Goal: Entertainment & Leisure: Consume media (video, audio)

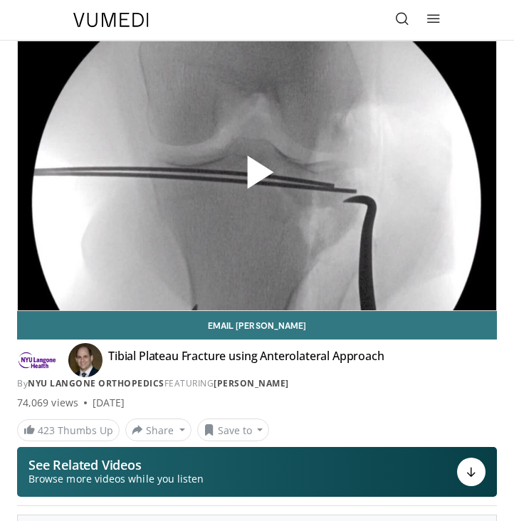
click at [257, 176] on span "Video Player" at bounding box center [257, 176] width 0 height 0
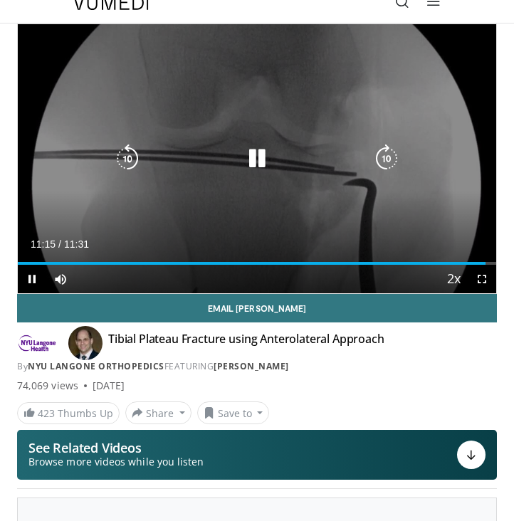
scroll to position [20, 0]
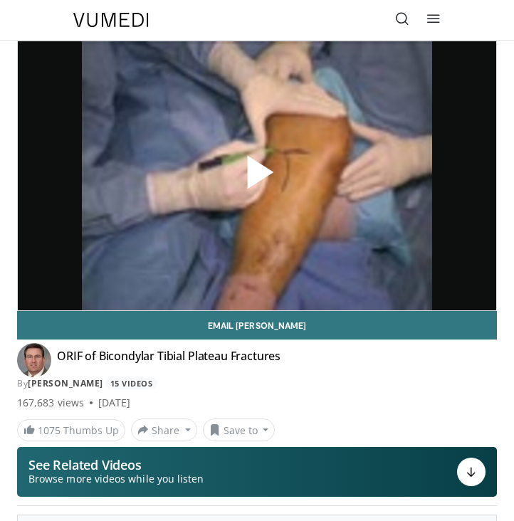
click at [257, 176] on span "Video Player" at bounding box center [257, 176] width 0 height 0
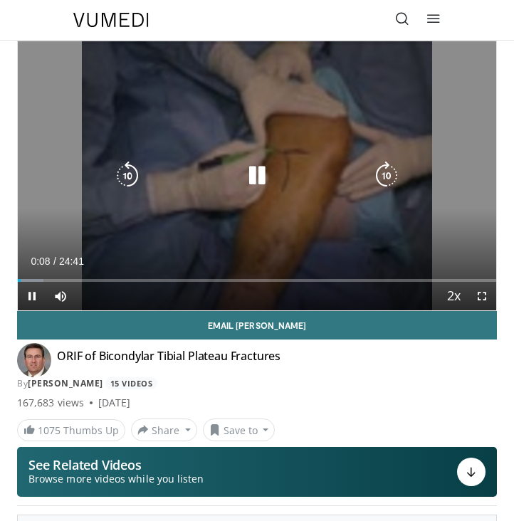
click at [249, 175] on icon "Video Player" at bounding box center [257, 176] width 28 height 28
click at [262, 174] on icon "Video Player" at bounding box center [257, 176] width 28 height 28
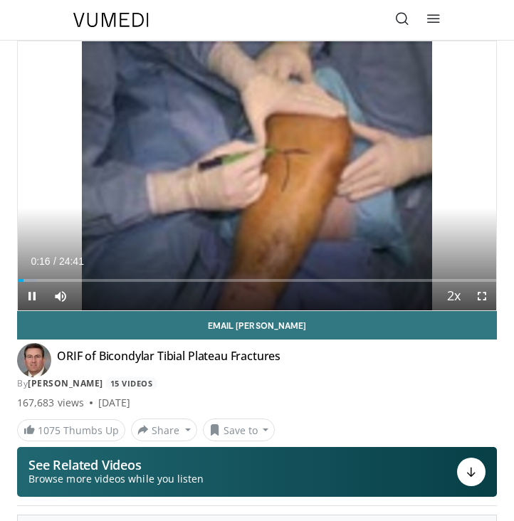
click at [26, 292] on span "Video Player" at bounding box center [32, 296] width 28 height 28
